Goal: Register for event/course

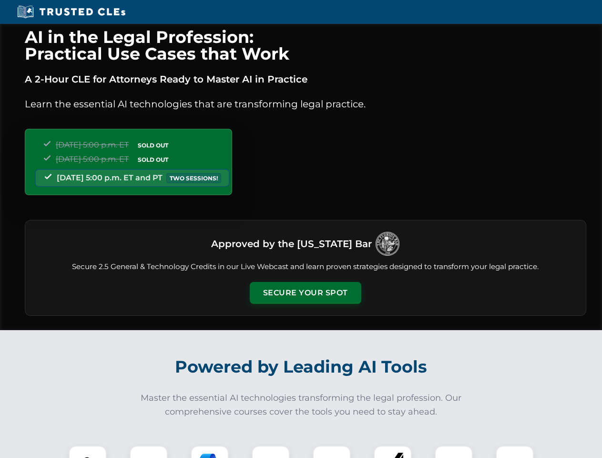
click at [305, 293] on button "Secure Your Spot" at bounding box center [306, 293] width 112 height 22
click at [88, 451] on img at bounding box center [88, 464] width 28 height 28
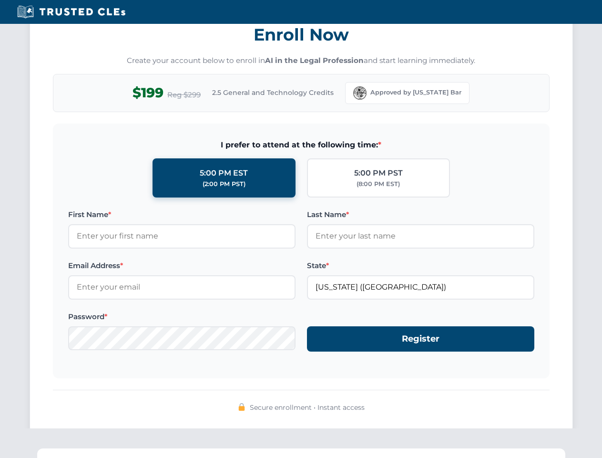
scroll to position [936, 0]
